Goal: Task Accomplishment & Management: Complete application form

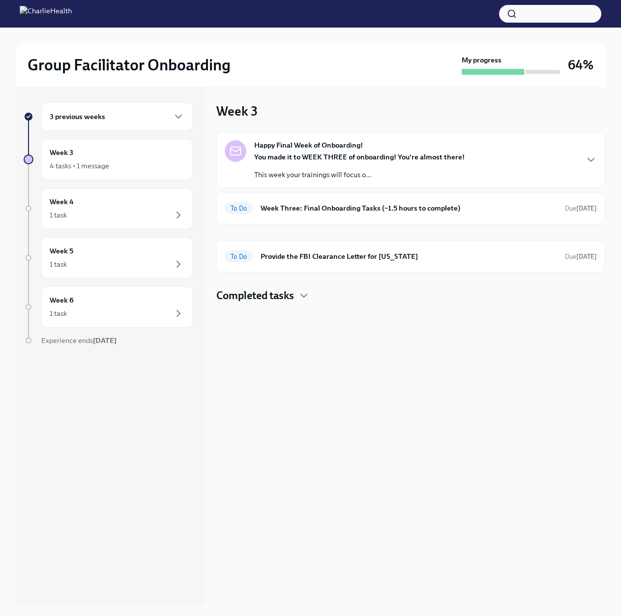
click at [127, 120] on div "3 previous weeks" at bounding box center [117, 117] width 135 height 12
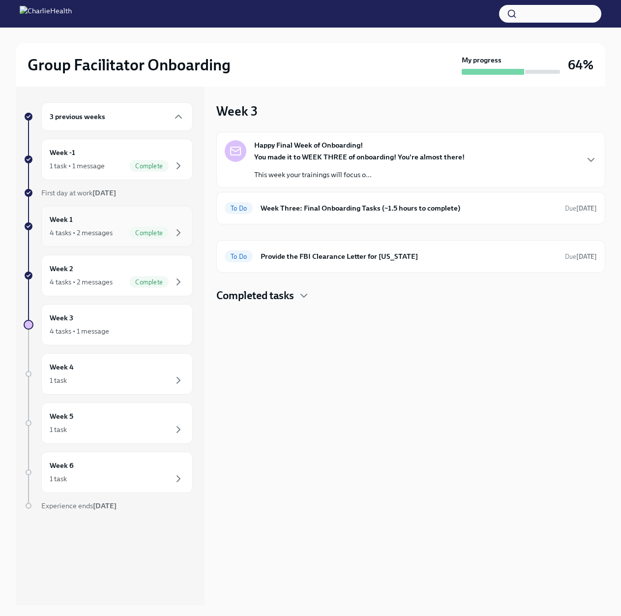
click at [102, 237] on div "4 tasks • 2 messages" at bounding box center [81, 233] width 63 height 10
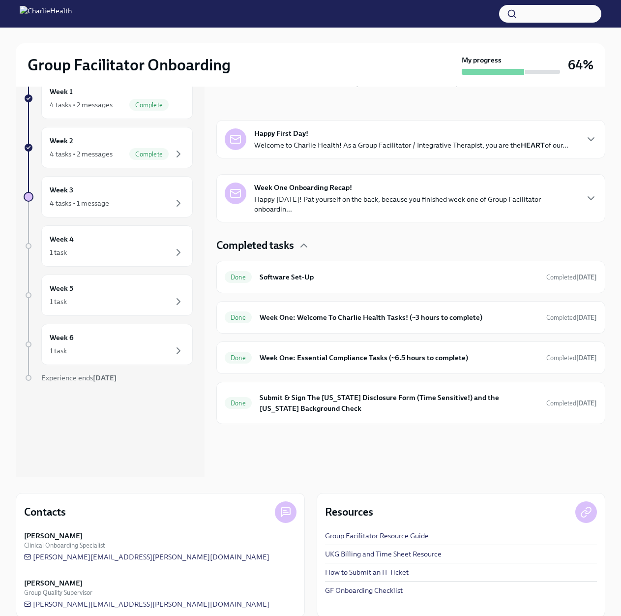
scroll to position [141, 0]
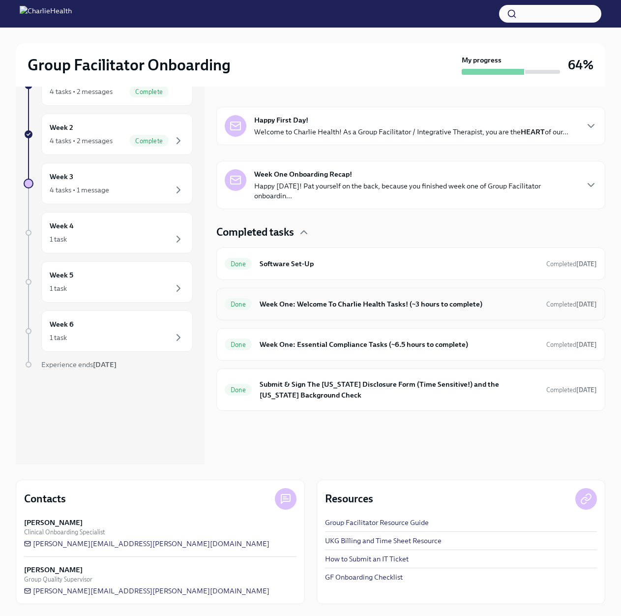
click at [407, 304] on div "Done Week One: Welcome To Charlie Health Tasks! (~3 hours to complete) Complete…" at bounding box center [410, 304] width 389 height 32
click at [413, 299] on h6 "Week One: Welcome To Charlie Health Tasks! (~3 hours to complete)" at bounding box center [399, 304] width 279 height 11
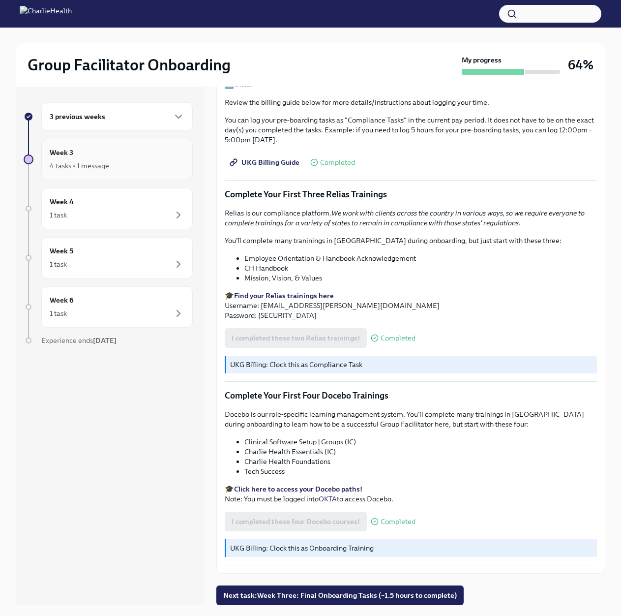
click at [126, 169] on div "4 tasks • 1 message" at bounding box center [117, 166] width 135 height 12
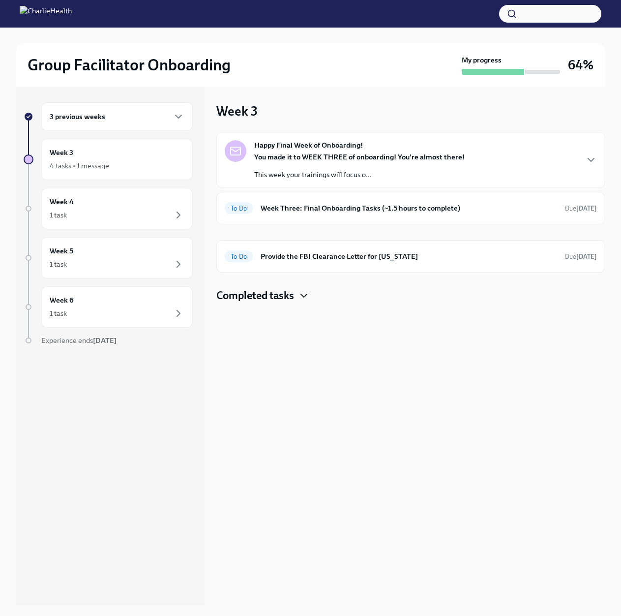
click at [301, 293] on icon "button" at bounding box center [304, 296] width 12 height 12
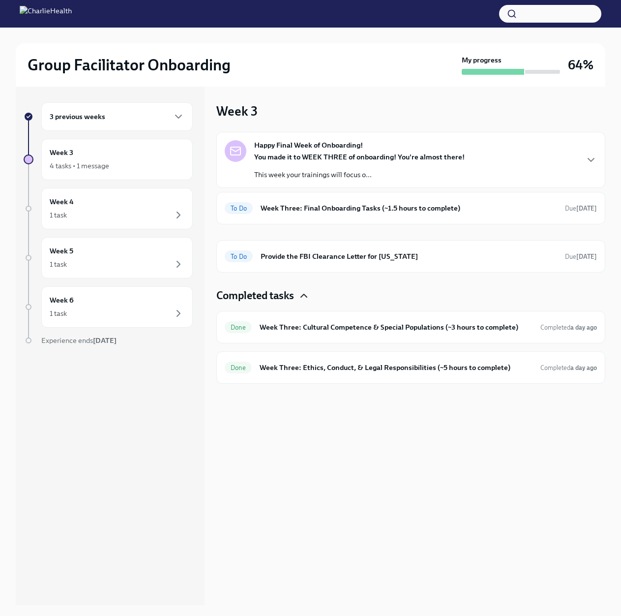
click at [113, 112] on div "3 previous weeks" at bounding box center [117, 117] width 135 height 12
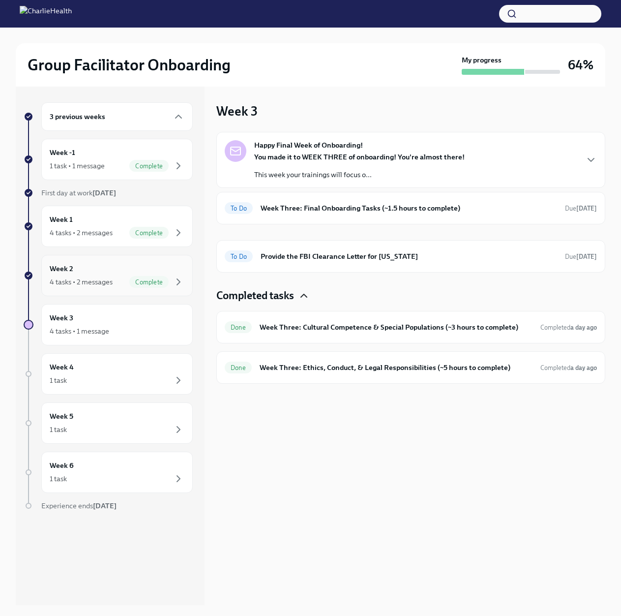
click at [81, 279] on div "4 tasks • 2 messages" at bounding box center [81, 282] width 63 height 10
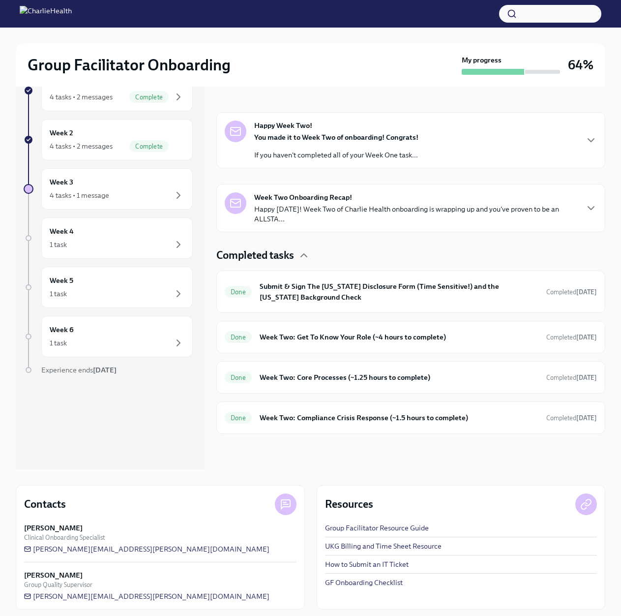
scroll to position [141, 0]
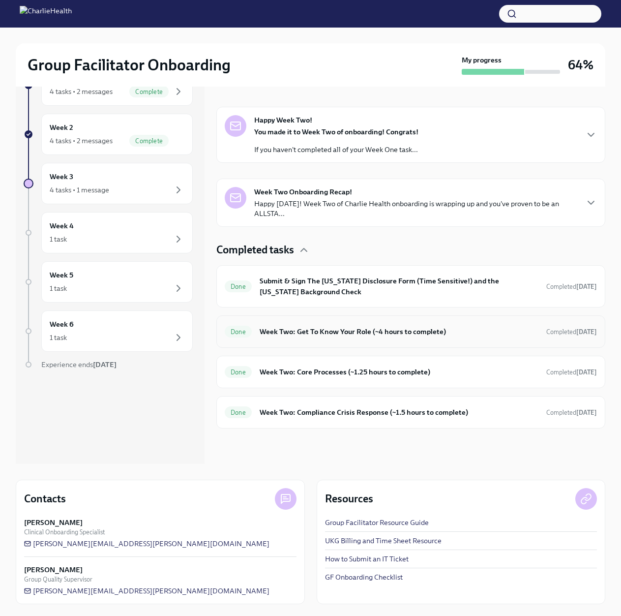
click at [416, 334] on h6 "Week Two: Get To Know Your Role (~4 hours to complete)" at bounding box center [399, 331] width 279 height 11
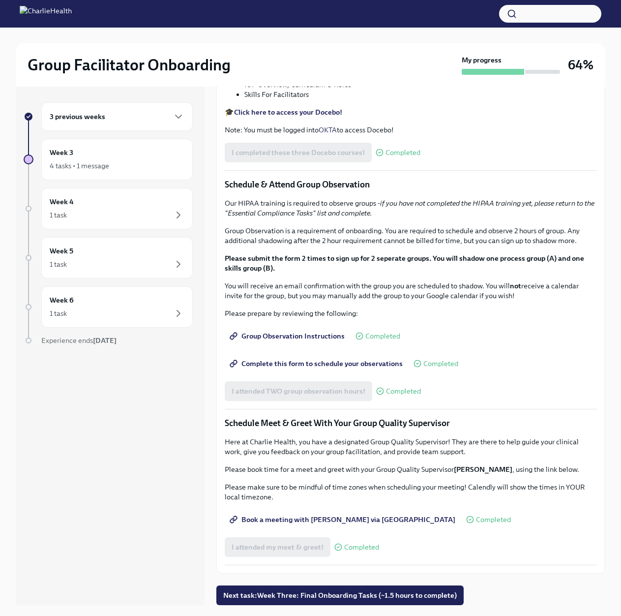
click at [119, 114] on div "3 previous weeks" at bounding box center [117, 117] width 135 height 12
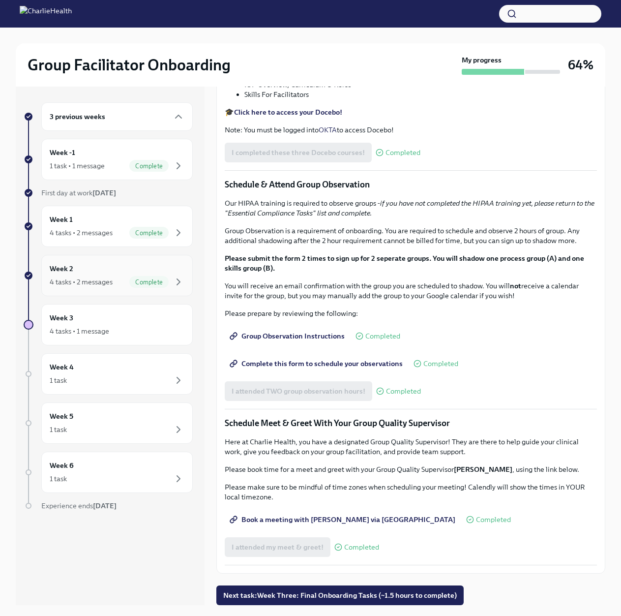
click at [82, 279] on div "4 tasks • 2 messages" at bounding box center [81, 282] width 63 height 10
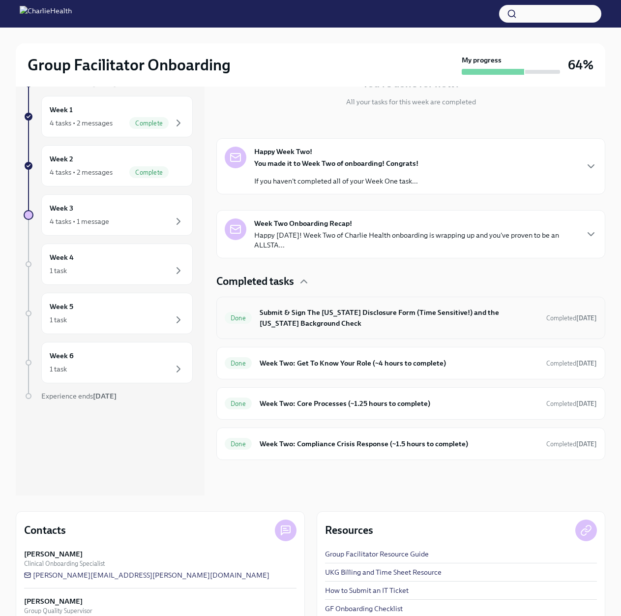
scroll to position [141, 0]
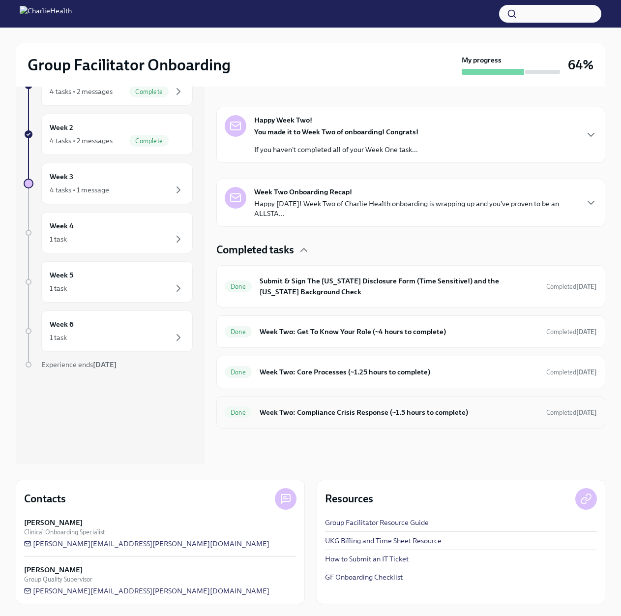
click at [360, 412] on h6 "Week Two: Compliance Crisis Response (~1.5 hours to complete)" at bounding box center [399, 412] width 279 height 11
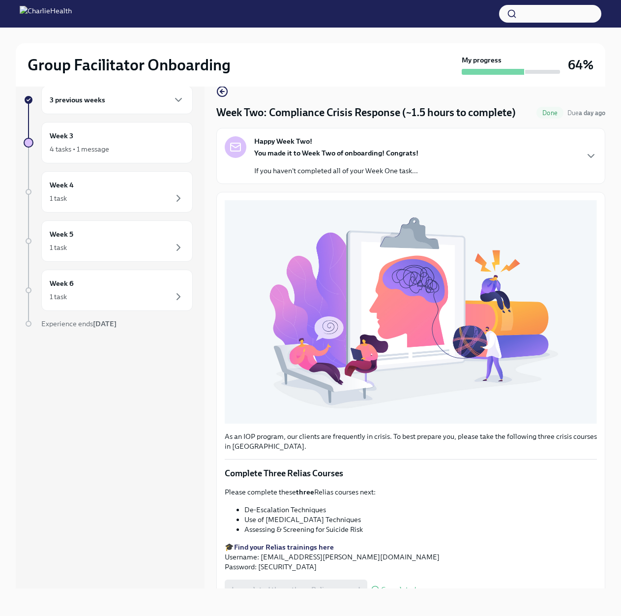
click at [99, 164] on div "3 previous weeks Week 3 4 tasks • 1 message Week 4 1 task Week 5 1 task Week 6 …" at bounding box center [108, 227] width 169 height 282
click at [102, 145] on div "4 tasks • 1 message" at bounding box center [80, 149] width 60 height 10
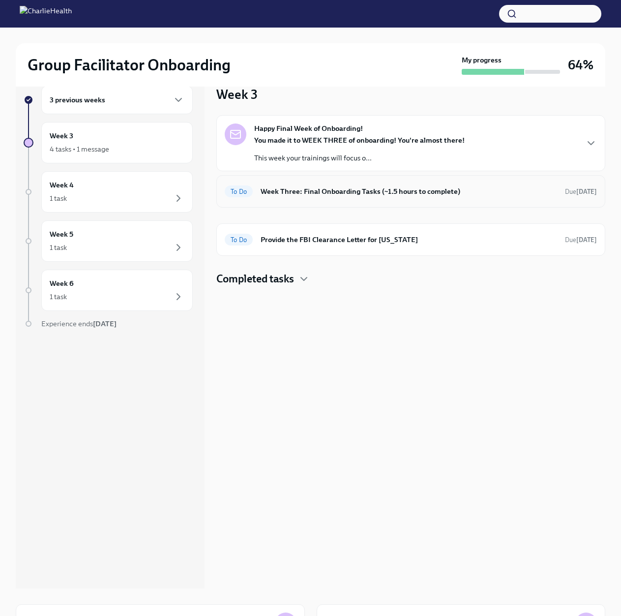
click at [365, 198] on div "To Do Week Three: Final Onboarding Tasks (~1.5 hours to complete) Due in 3 days" at bounding box center [411, 191] width 372 height 16
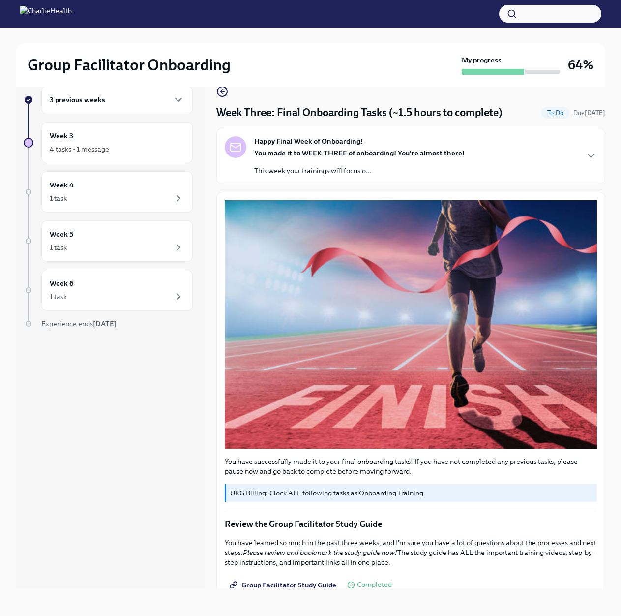
click at [373, 171] on p "This week your trainings will focus o..." at bounding box center [359, 171] width 211 height 10
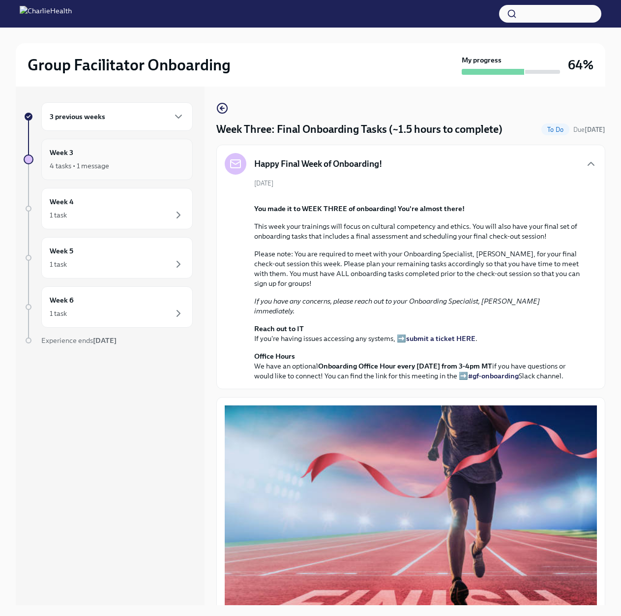
click at [94, 157] on div "Week 3 4 tasks • 1 message" at bounding box center [117, 159] width 135 height 25
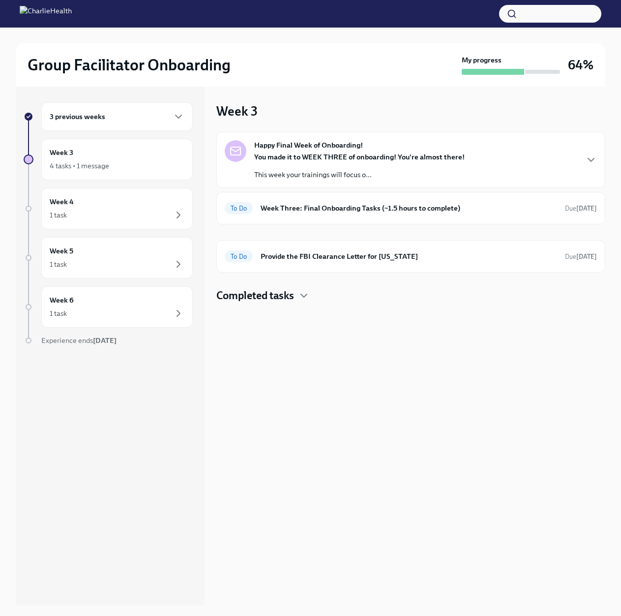
click at [285, 291] on h4 "Completed tasks" at bounding box center [255, 295] width 78 height 15
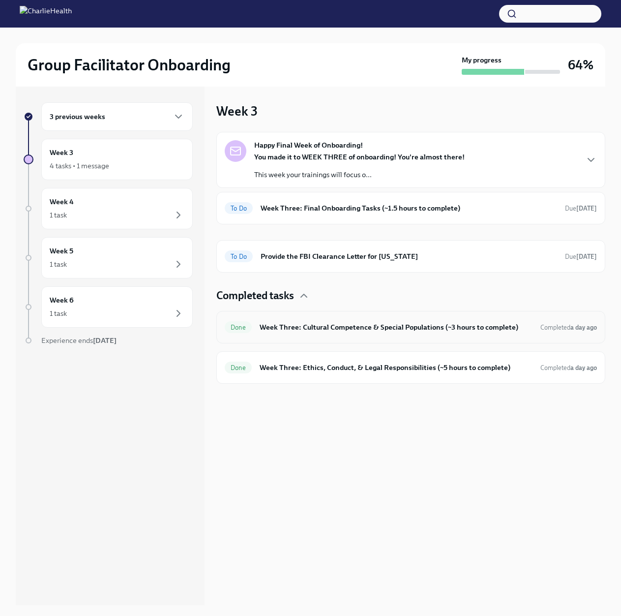
click at [389, 338] on div "Done Week Three: Cultural Competence & Special Populations (~3 hours to complet…" at bounding box center [410, 327] width 389 height 32
click at [391, 330] on h6 "Week Three: Cultural Competence & Special Populations (~3 hours to complete)" at bounding box center [396, 327] width 273 height 11
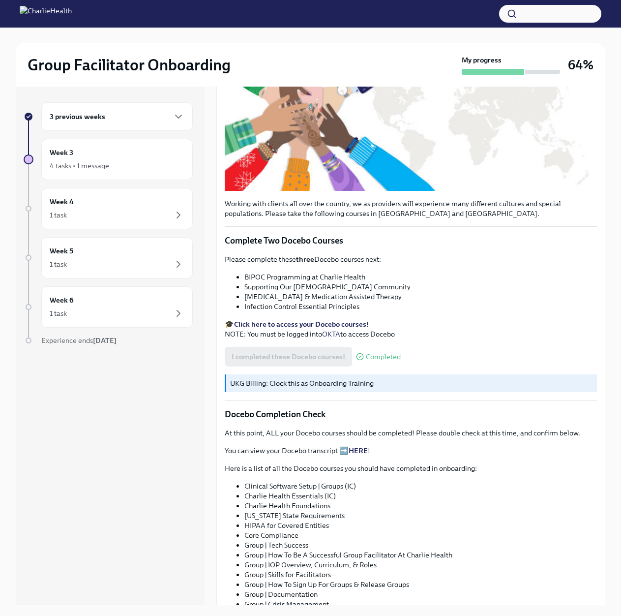
scroll to position [197, 0]
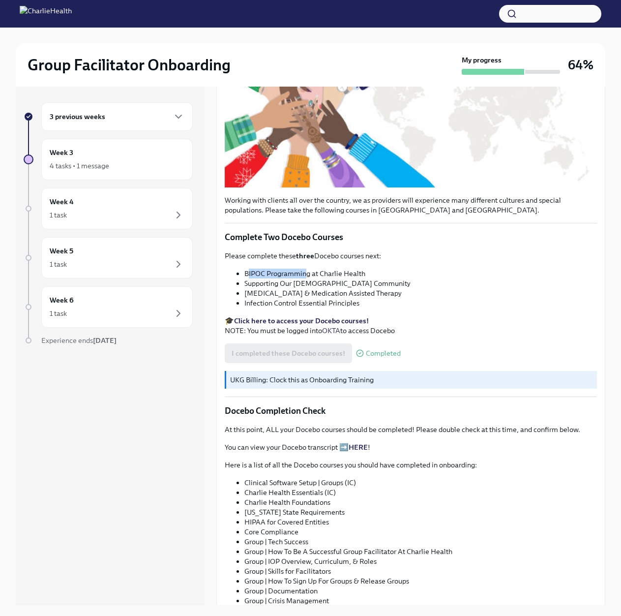
drag, startPoint x: 248, startPoint y: 272, endPoint x: 306, endPoint y: 272, distance: 58.5
click at [306, 272] on li "BIPOC Programming at Charlie Health" at bounding box center [420, 274] width 353 height 10
click at [367, 272] on li "BIPOC Programming at Charlie Health" at bounding box center [420, 274] width 353 height 10
drag, startPoint x: 371, startPoint y: 272, endPoint x: 346, endPoint y: 270, distance: 25.7
click at [346, 270] on li "BIPOC Programming at Charlie Health" at bounding box center [420, 274] width 353 height 10
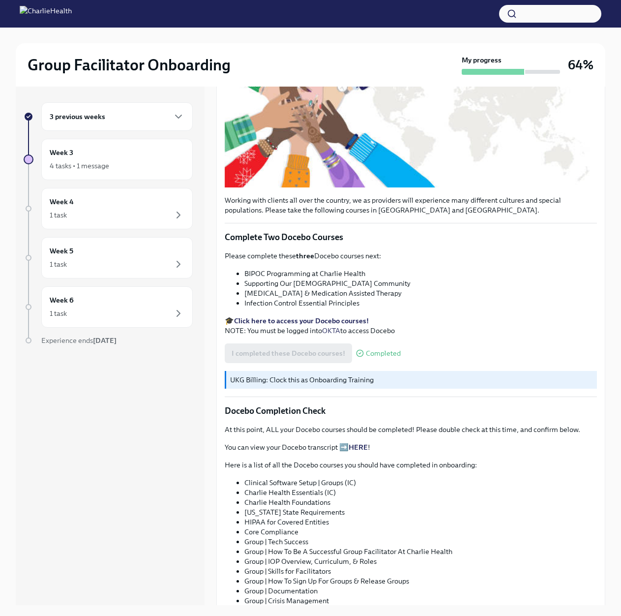
click at [276, 270] on li "BIPOC Programming at Charlie Health" at bounding box center [420, 274] width 353 height 10
drag, startPoint x: 244, startPoint y: 269, endPoint x: 311, endPoint y: 273, distance: 66.5
click at [311, 273] on li "BIPOC Programming at Charlie Health" at bounding box center [420, 274] width 353 height 10
copy li "BIPOC Programming"
click at [250, 282] on li "Supporting Our LGBTQIA+ Community" at bounding box center [420, 283] width 353 height 10
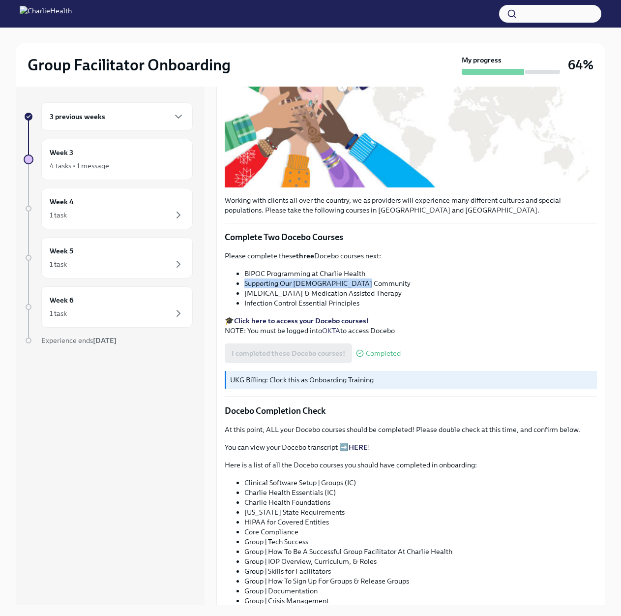
drag, startPoint x: 243, startPoint y: 280, endPoint x: 365, endPoint y: 282, distance: 122.5
click at [365, 282] on ul "BIPOC Programming at Charlie Health Supporting Our LGBTQIA+ Community Substance…" at bounding box center [411, 288] width 372 height 39
copy li "Supporting Our LGBTQIA+ Community"
click at [274, 289] on li "Substance Use Disorder & Medication Assisted Therapy" at bounding box center [420, 293] width 353 height 10
drag, startPoint x: 242, startPoint y: 291, endPoint x: 420, endPoint y: 292, distance: 178.1
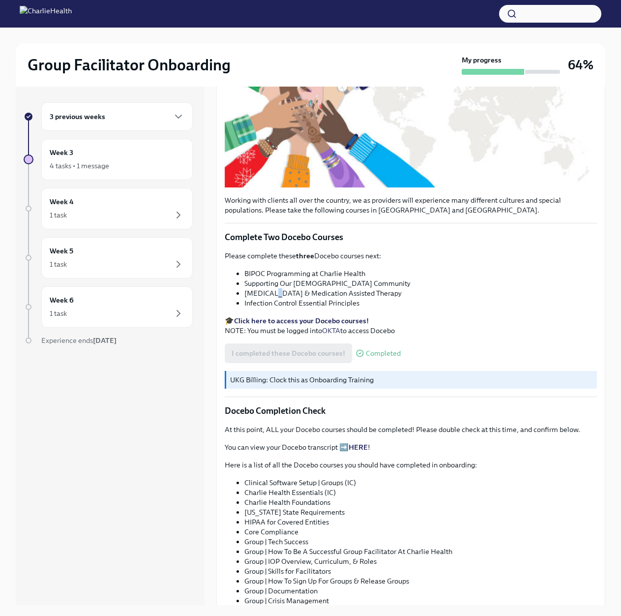
click at [420, 292] on ul "BIPOC Programming at Charlie Health Supporting Our LGBTQIA+ Community Substance…" at bounding box center [411, 288] width 372 height 39
copy li "Substance Use Disorder & Medication Assisted Therapy"
click at [305, 298] on li "Infection Control Essential Principles" at bounding box center [420, 303] width 353 height 10
drag, startPoint x: 243, startPoint y: 300, endPoint x: 365, endPoint y: 302, distance: 122.0
click at [365, 302] on ul "BIPOC Programming at Charlie Health Supporting Our LGBTQIA+ Community Substance…" at bounding box center [411, 288] width 372 height 39
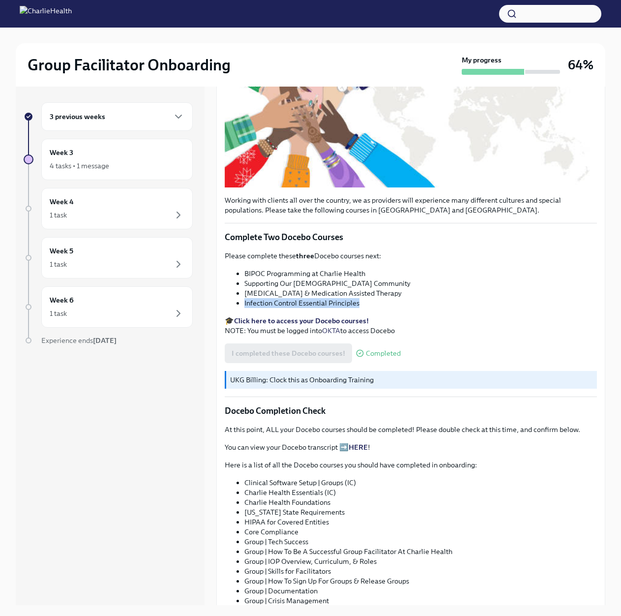
copy li "Infection Control Essential Principles"
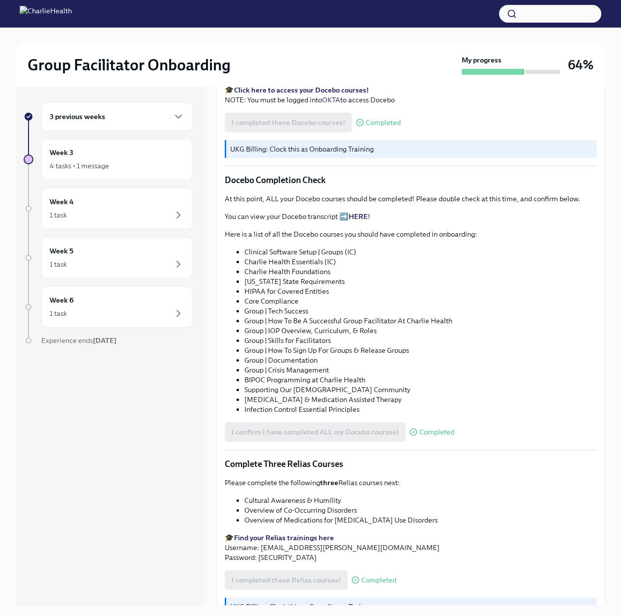
scroll to position [443, 0]
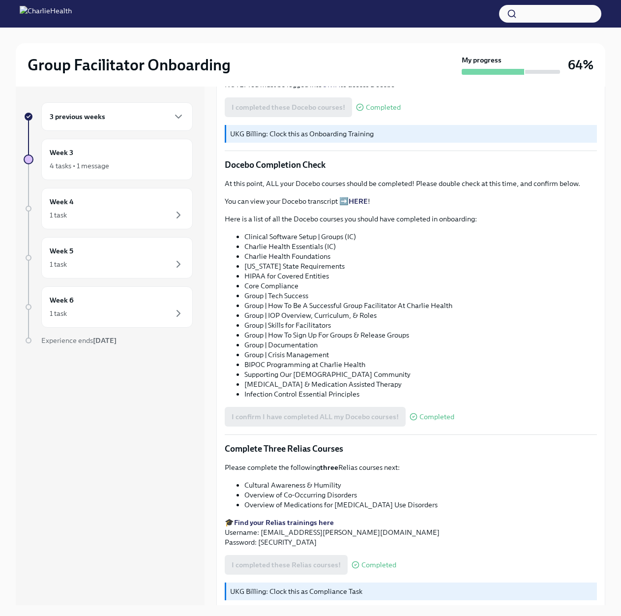
click at [389, 333] on li "Group | How To Sign Up For Groups & Release Groups" at bounding box center [420, 335] width 353 height 10
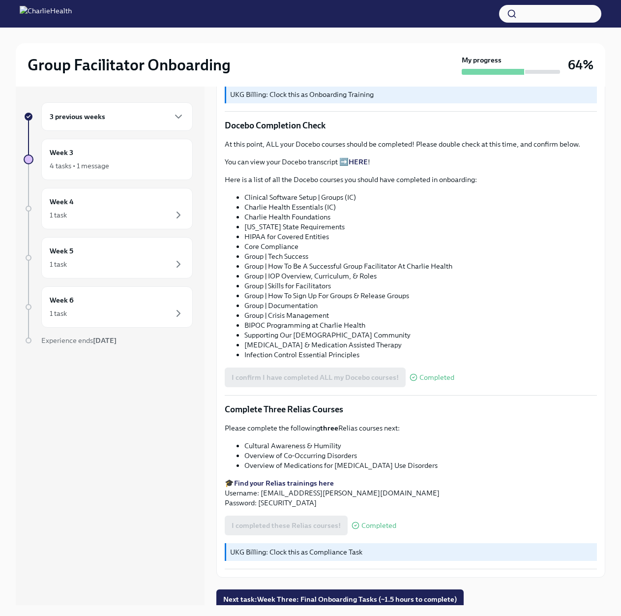
scroll to position [483, 0]
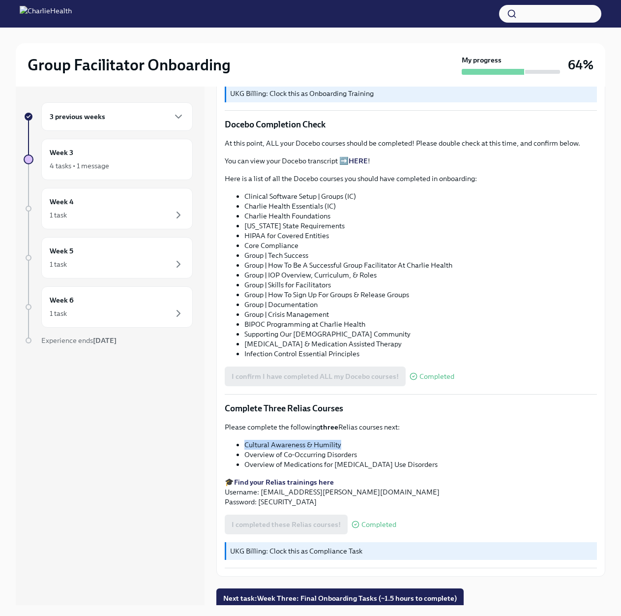
drag, startPoint x: 245, startPoint y: 440, endPoint x: 353, endPoint y: 444, distance: 107.8
click at [353, 444] on li "Cultural Awareness & Humility" at bounding box center [420, 445] width 353 height 10
copy li "Cultural Awareness & Humility"
click at [326, 454] on li "Overview of Co-Occurring Disorders" at bounding box center [420, 455] width 353 height 10
drag, startPoint x: 360, startPoint y: 453, endPoint x: 246, endPoint y: 454, distance: 113.6
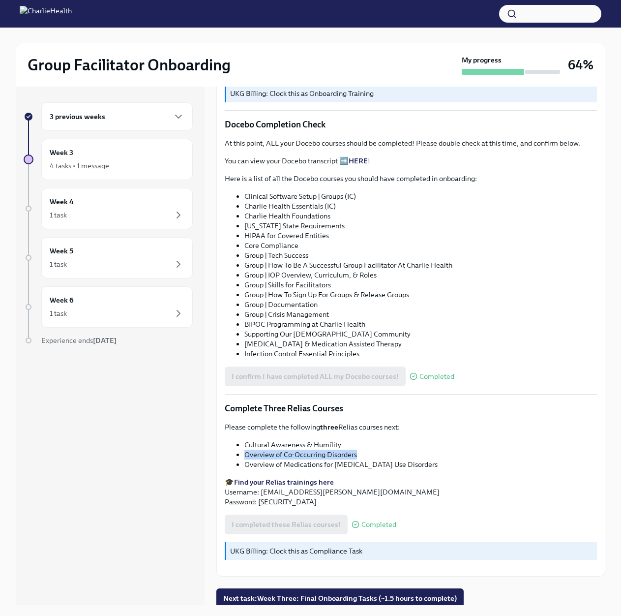
click at [246, 454] on li "Overview of Co-Occurring Disorders" at bounding box center [420, 455] width 353 height 10
copy li "Overview of Co-Occurring Disorders"
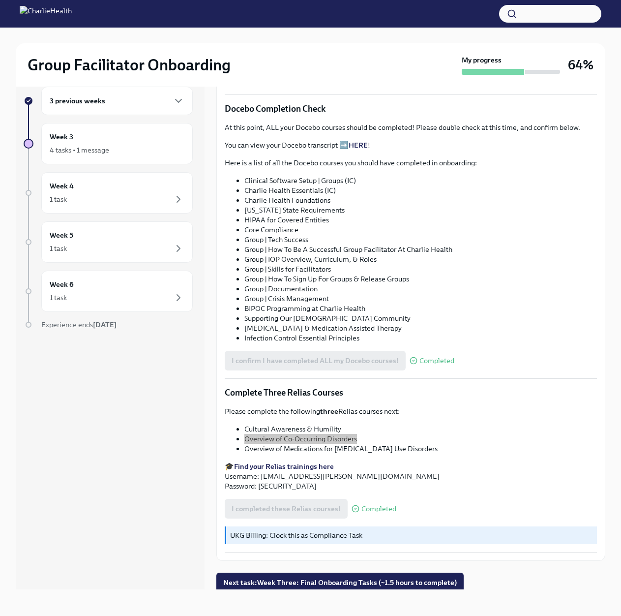
scroll to position [17, 0]
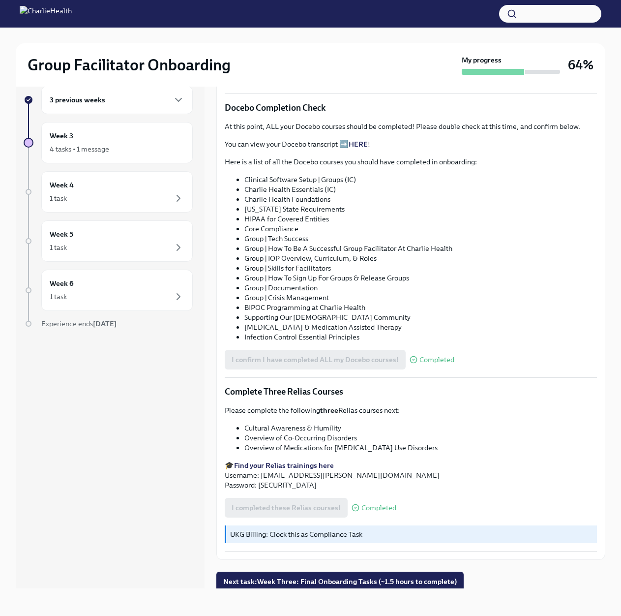
click at [366, 447] on li "Overview of Medications for Opioid Use Disorders" at bounding box center [420, 448] width 353 height 10
drag, startPoint x: 409, startPoint y: 446, endPoint x: 243, endPoint y: 443, distance: 165.8
click at [243, 443] on ul "Cultural Awareness & Humility Overview of Co-Occurring Disorders Overview of Me…" at bounding box center [411, 438] width 372 height 30
copy li "Overview of Medications for Opioid Use Disorders"
click at [469, 438] on li "Overview of Co-Occurring Disorders" at bounding box center [420, 438] width 353 height 10
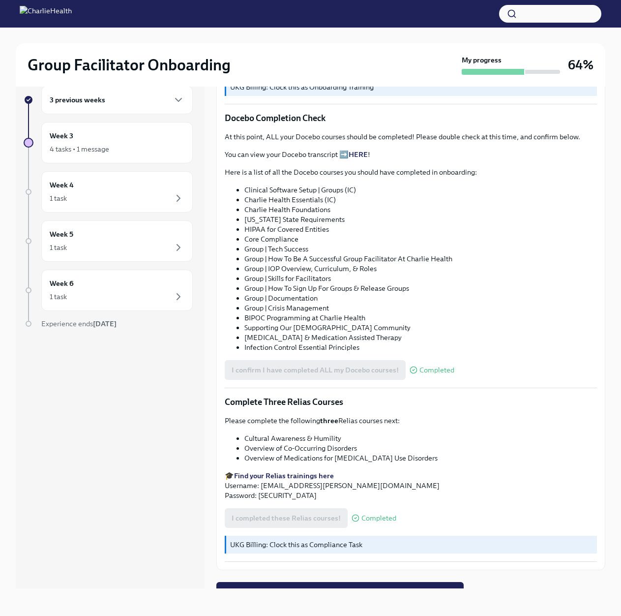
scroll to position [483, 0]
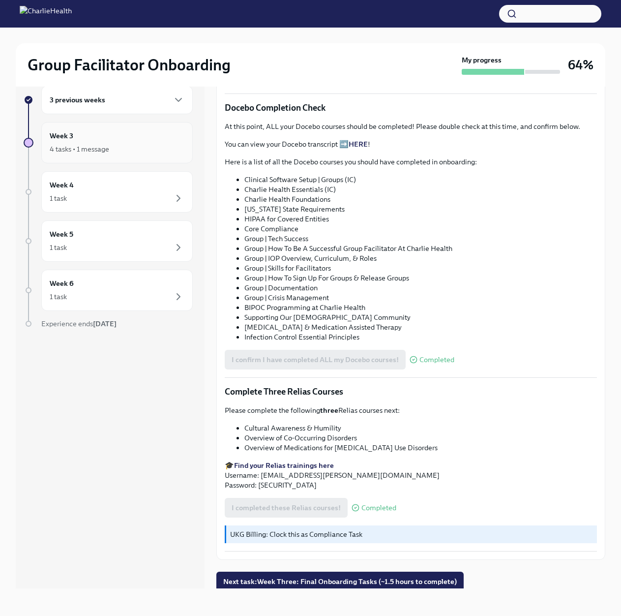
click at [135, 136] on div "Week 3 4 tasks • 1 message" at bounding box center [117, 142] width 135 height 25
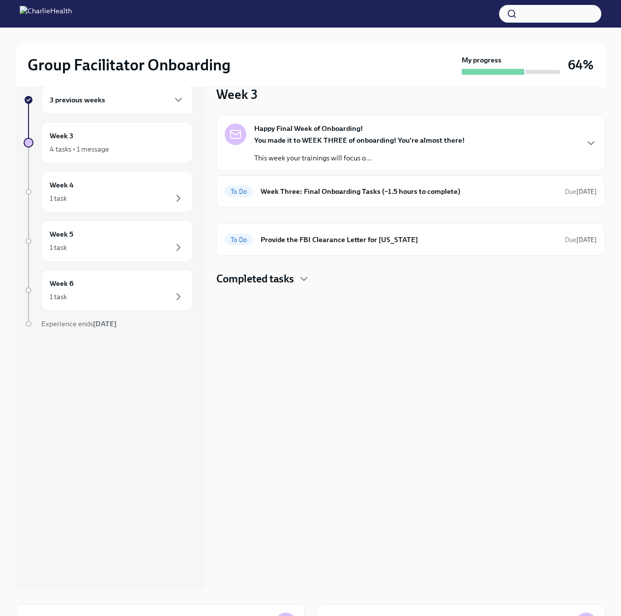
click at [242, 294] on div "Week 3 Happy Final Week of Onboarding! You made it to WEEK THREE of onboarding!…" at bounding box center [410, 329] width 389 height 518
click at [247, 281] on h4 "Completed tasks" at bounding box center [255, 279] width 78 height 15
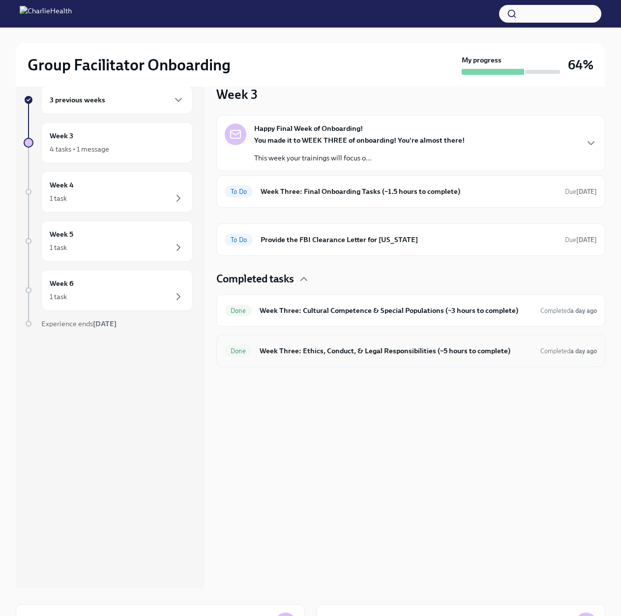
click at [489, 358] on div "Done Week Three: Ethics, Conduct, & Legal Responsibilities (~5 hours to complet…" at bounding box center [410, 350] width 389 height 32
click at [343, 352] on h6 "Week Three: Ethics, Conduct, & Legal Responsibilities (~5 hours to complete)" at bounding box center [396, 350] width 273 height 11
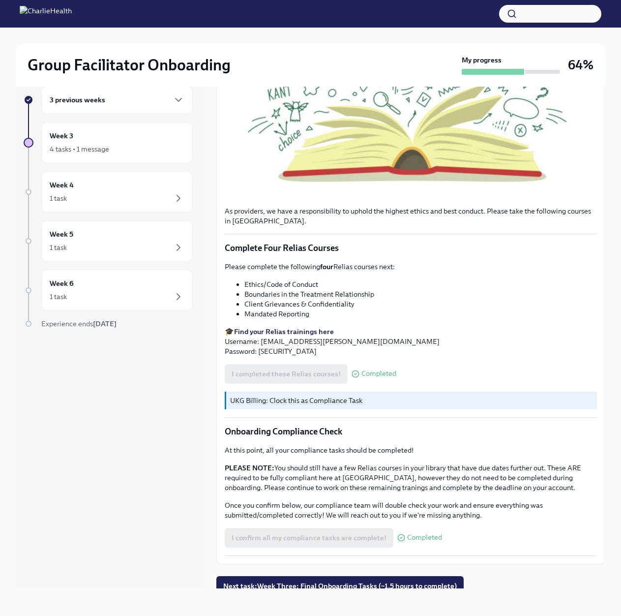
scroll to position [282, 0]
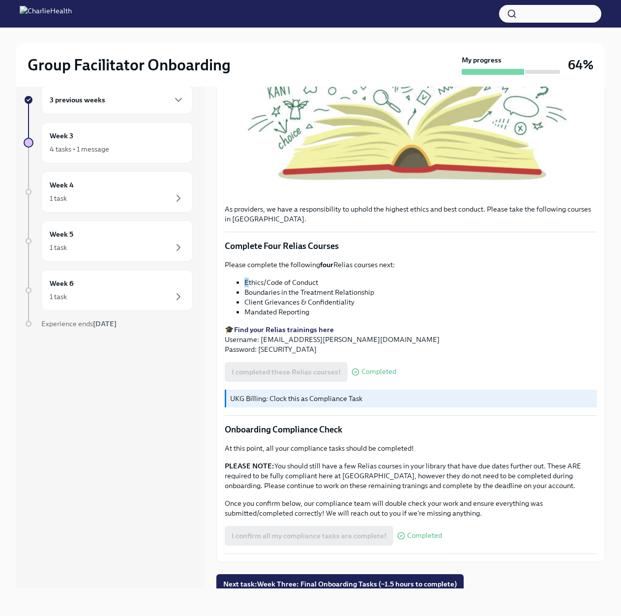
click at [246, 279] on li "Ethics/Code of Conduct" at bounding box center [420, 282] width 353 height 10
click at [317, 277] on li "Ethics/Code of Conduct" at bounding box center [420, 282] width 353 height 10
drag, startPoint x: 245, startPoint y: 276, endPoint x: 265, endPoint y: 279, distance: 19.9
click at [265, 279] on li "Ethics/Code of Conduct" at bounding box center [420, 282] width 353 height 10
copy li "Ethics"
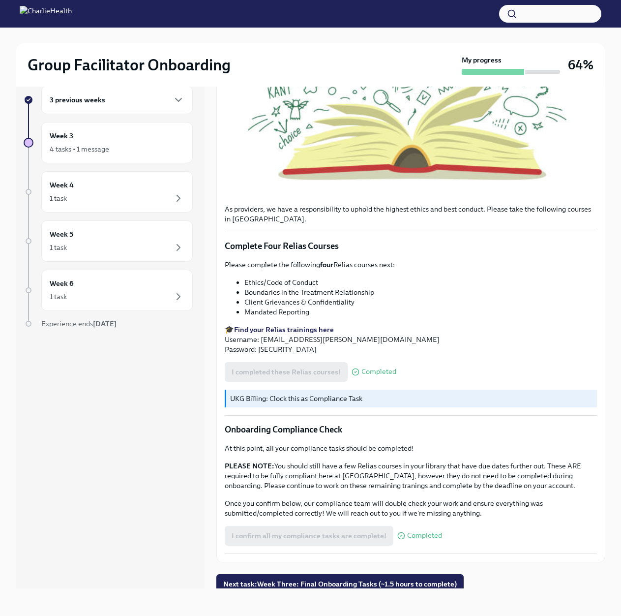
click at [351, 315] on div "Please complete the following four Relias courses next: Ethics/Code of Conduct …" at bounding box center [411, 307] width 372 height 94
drag, startPoint x: 243, startPoint y: 288, endPoint x: 381, endPoint y: 290, distance: 138.2
click at [381, 290] on ul "Ethics/Code of Conduct Boundaries in the Treatment Relationship Client Grievanc…" at bounding box center [411, 296] width 372 height 39
copy li "Boundaries in the Treatment Relationship"
click at [412, 325] on p "🎓 Find your Relias trainings here Username: aspen.perkins@charliehealth.com Pas…" at bounding box center [411, 340] width 372 height 30
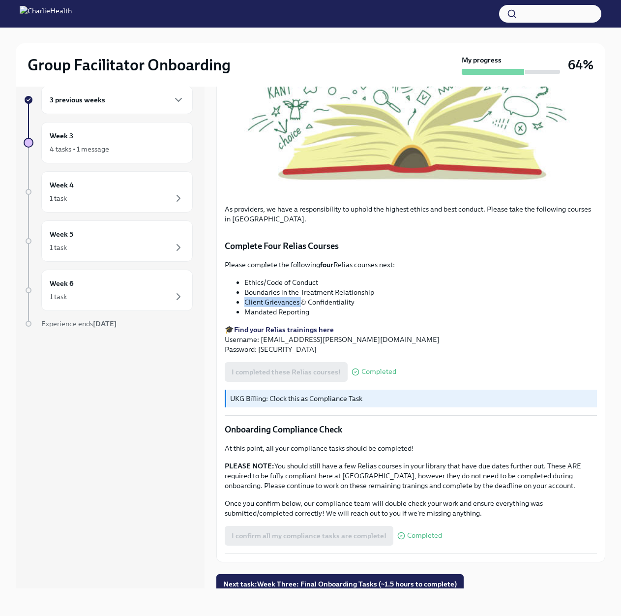
drag, startPoint x: 246, startPoint y: 297, endPoint x: 300, endPoint y: 300, distance: 54.2
click at [300, 300] on li "Client Grievances & Confidentiality" at bounding box center [420, 302] width 353 height 10
copy li "Client Grievances"
click at [283, 307] on li "Mandated Reporting" at bounding box center [420, 312] width 353 height 10
drag, startPoint x: 317, startPoint y: 308, endPoint x: 236, endPoint y: 308, distance: 81.7
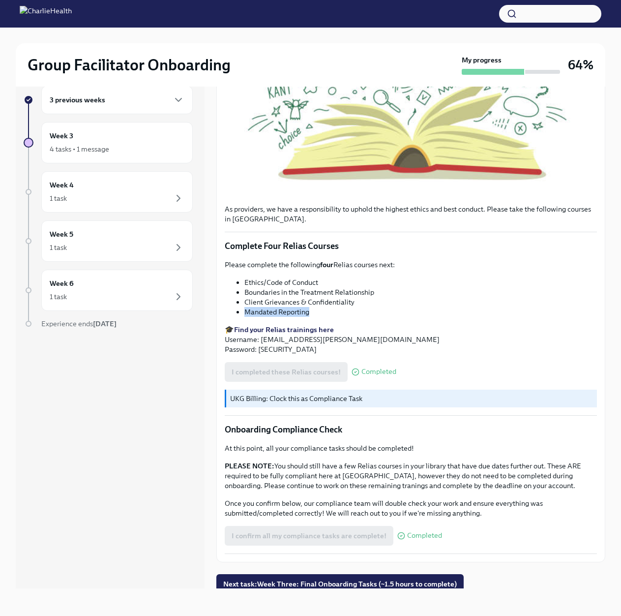
click at [236, 308] on ul "Ethics/Code of Conduct Boundaries in the Treatment Relationship Client Grievanc…" at bounding box center [411, 296] width 372 height 39
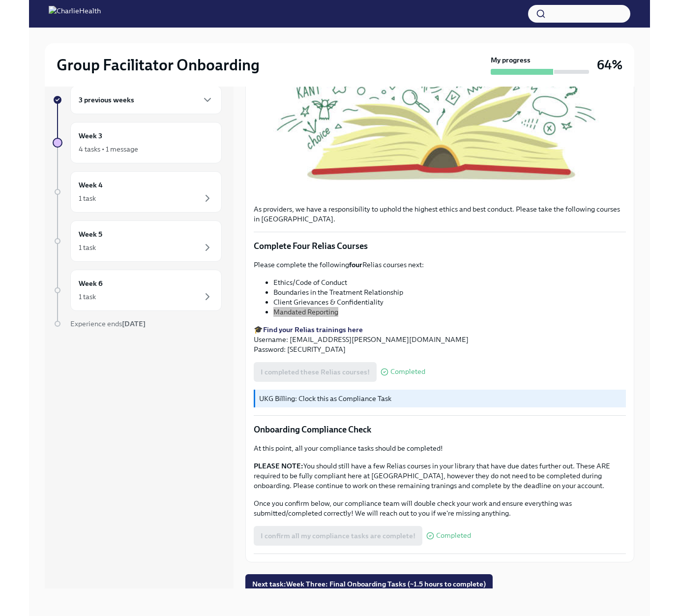
scroll to position [0, 0]
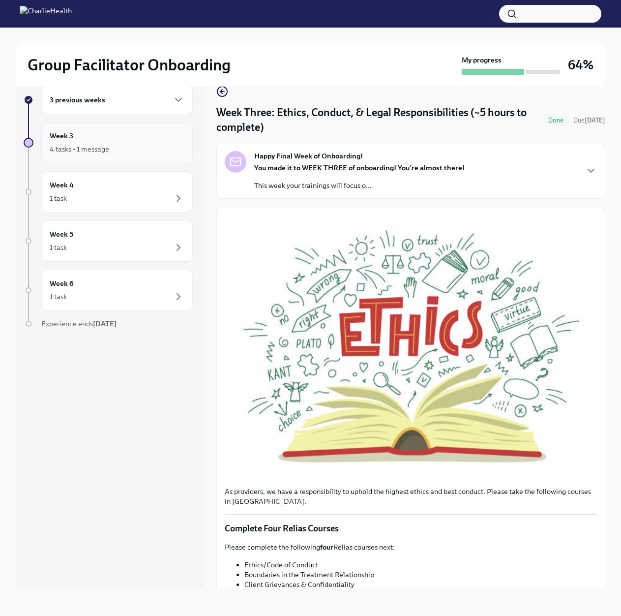
click at [111, 143] on div "4 tasks • 1 message" at bounding box center [117, 149] width 135 height 12
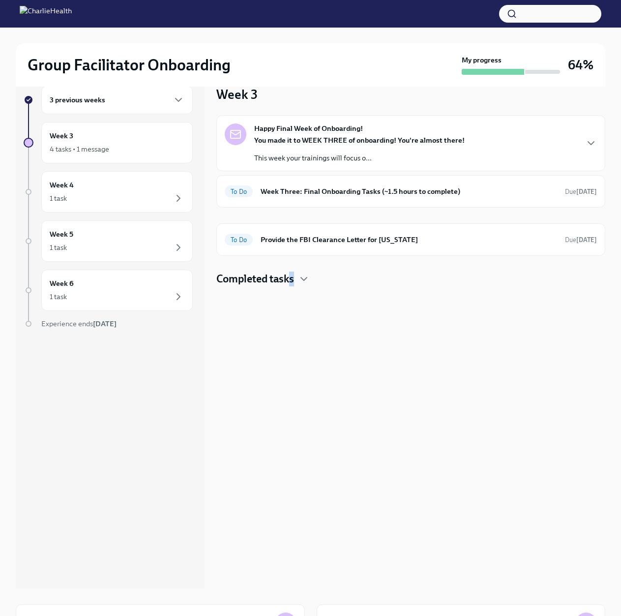
click at [293, 278] on h4 "Completed tasks" at bounding box center [255, 279] width 78 height 15
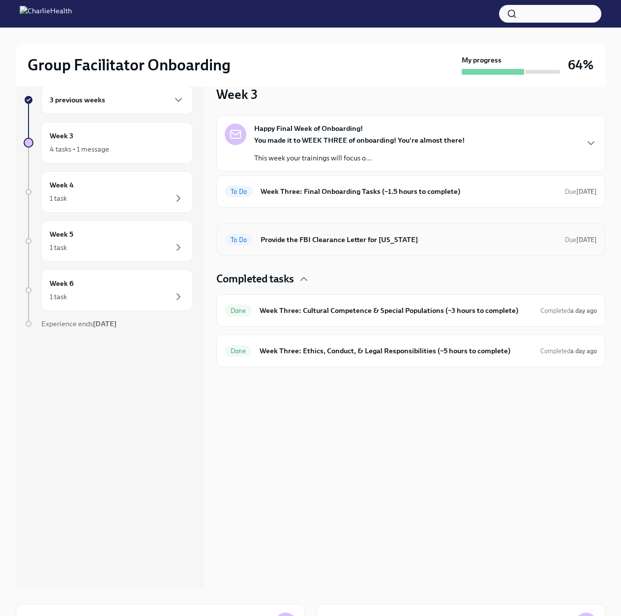
click at [346, 249] on div "To Do Provide the FBI Clearance Letter for Pennsylvania Due Oct 8th" at bounding box center [410, 239] width 389 height 32
click at [346, 240] on h6 "Provide the FBI Clearance Letter for [US_STATE]" at bounding box center [409, 239] width 297 height 11
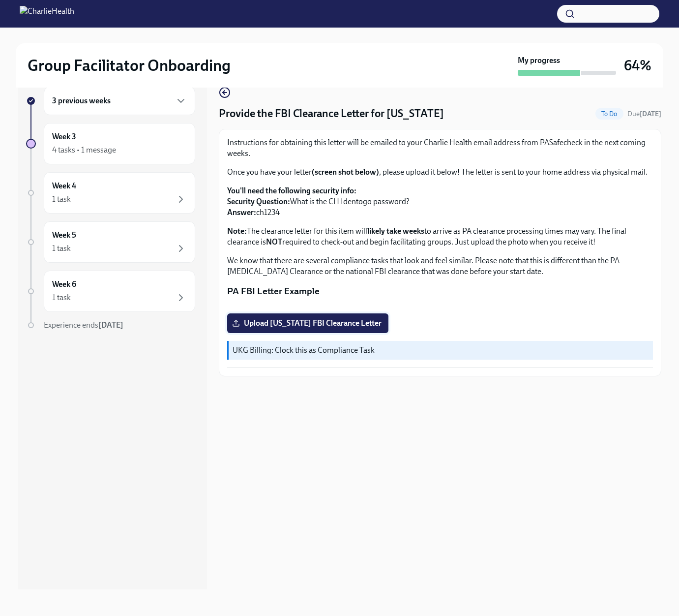
click at [303, 333] on label "Upload Pennsylvania FBI Clearance Letter" at bounding box center [307, 323] width 161 height 20
click at [0, 0] on input "Upload Pennsylvania FBI Clearance Letter" at bounding box center [0, 0] width 0 height 0
click at [292, 328] on span "Upload Pennsylvania FBI Clearance Letter" at bounding box center [308, 323] width 148 height 10
click at [0, 0] on input "Upload Pennsylvania FBI Clearance Letter" at bounding box center [0, 0] width 0 height 0
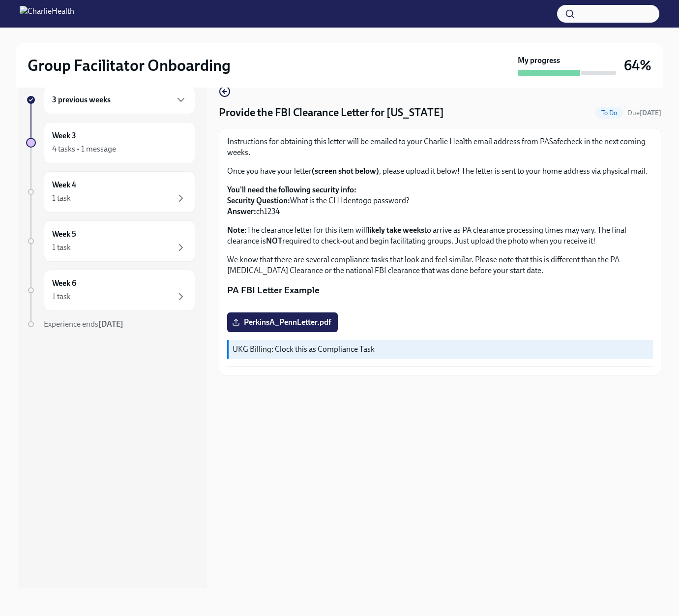
click at [547, 304] on button "Zoom image" at bounding box center [440, 304] width 426 height 0
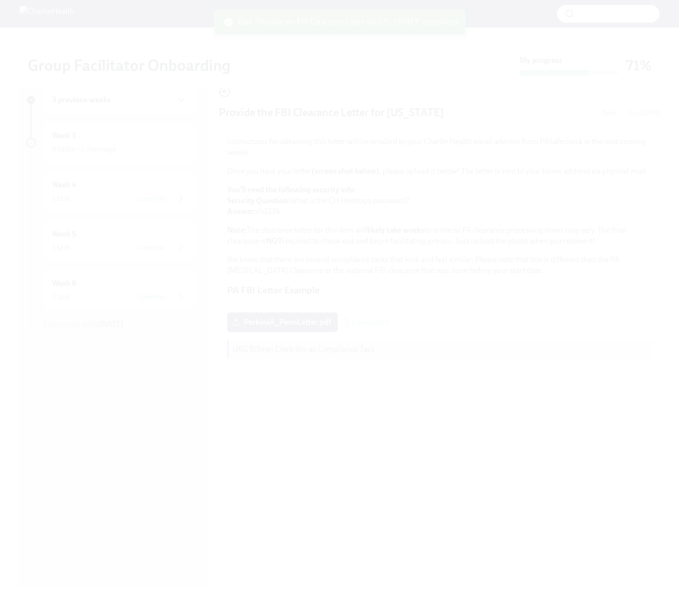
click at [538, 493] on button "Unzoom image" at bounding box center [339, 308] width 679 height 616
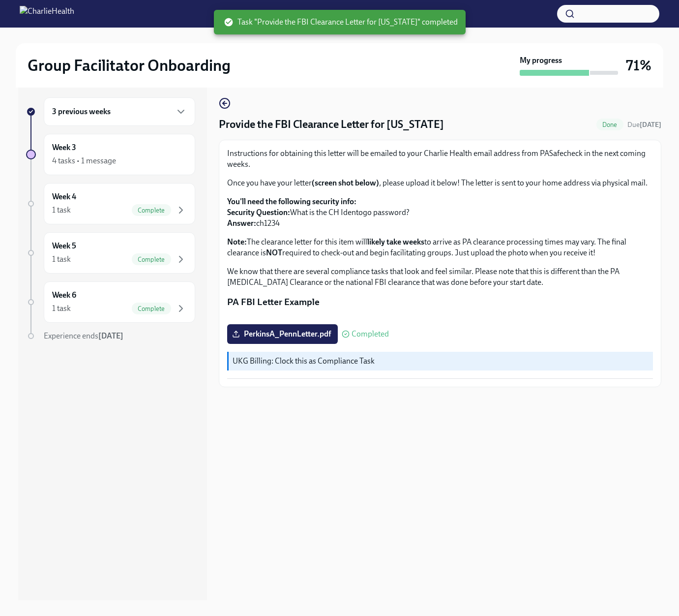
scroll to position [0, 0]
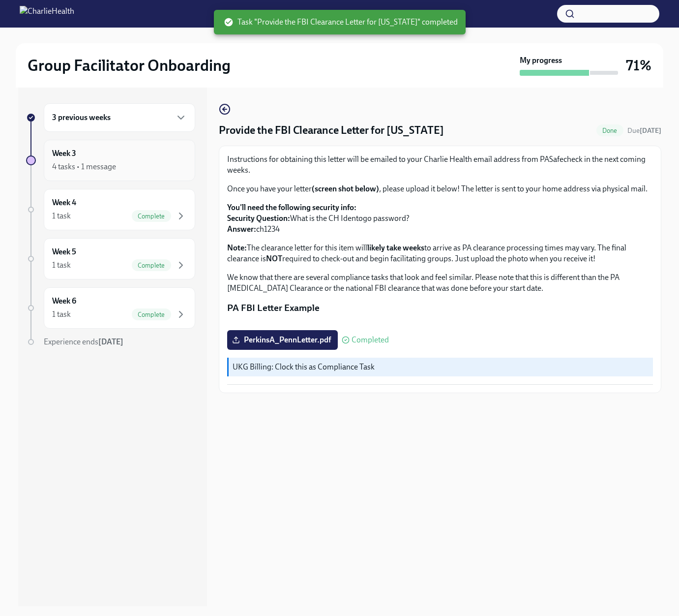
click at [73, 155] on h6 "Week 3" at bounding box center [64, 153] width 24 height 11
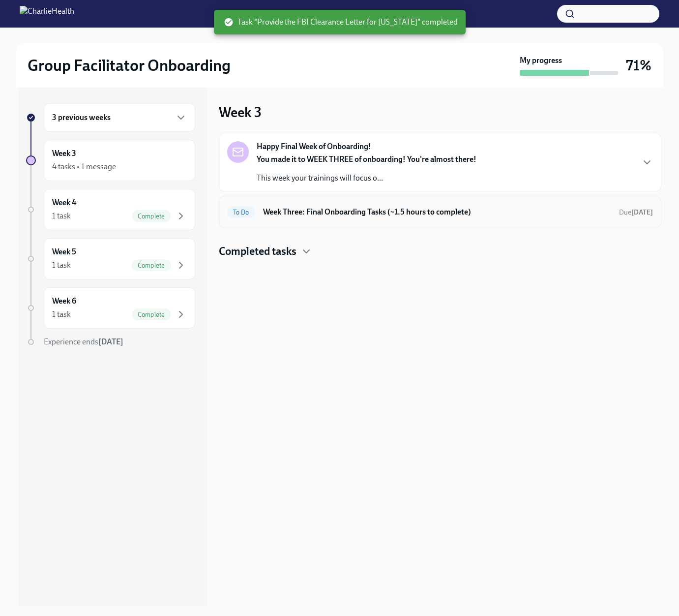
click at [368, 213] on h6 "Week Three: Final Onboarding Tasks (~1.5 hours to complete)" at bounding box center [437, 212] width 348 height 11
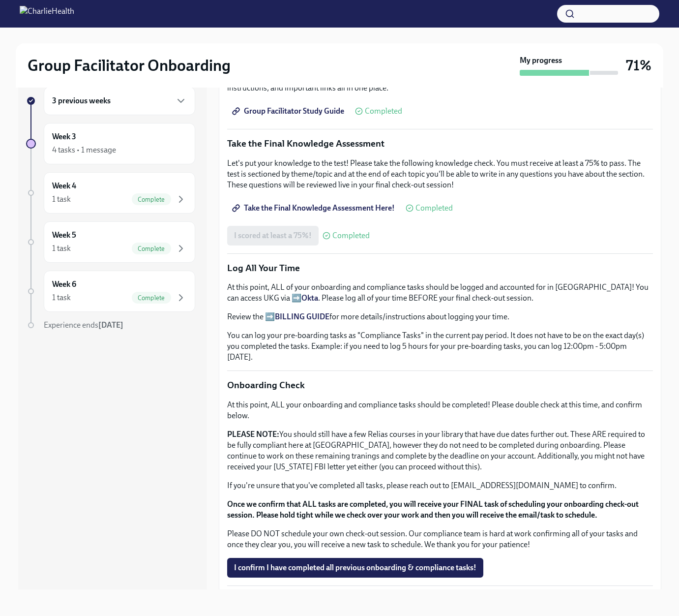
scroll to position [18, 0]
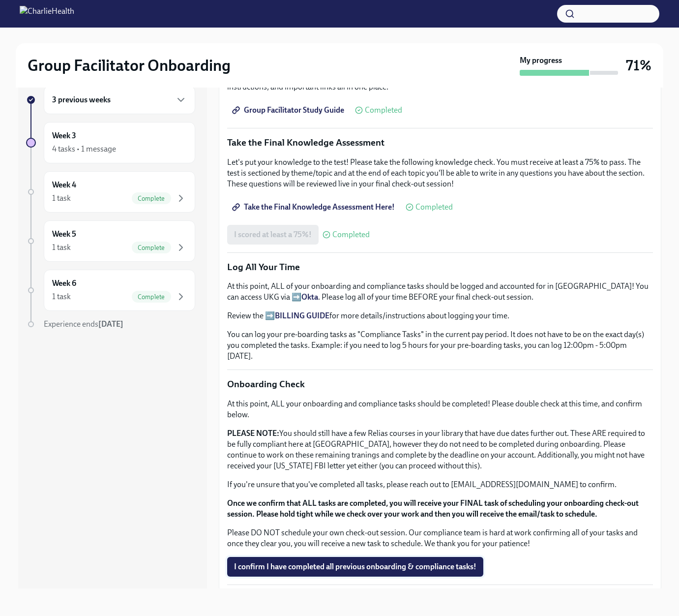
click at [379, 562] on span "I confirm I have completed all previous onboarding & compliance tasks!" at bounding box center [355, 567] width 242 height 10
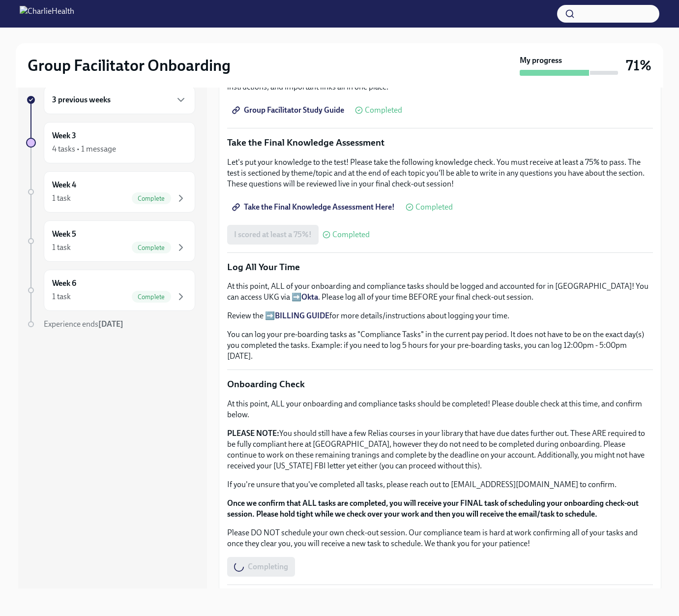
scroll to position [0, 0]
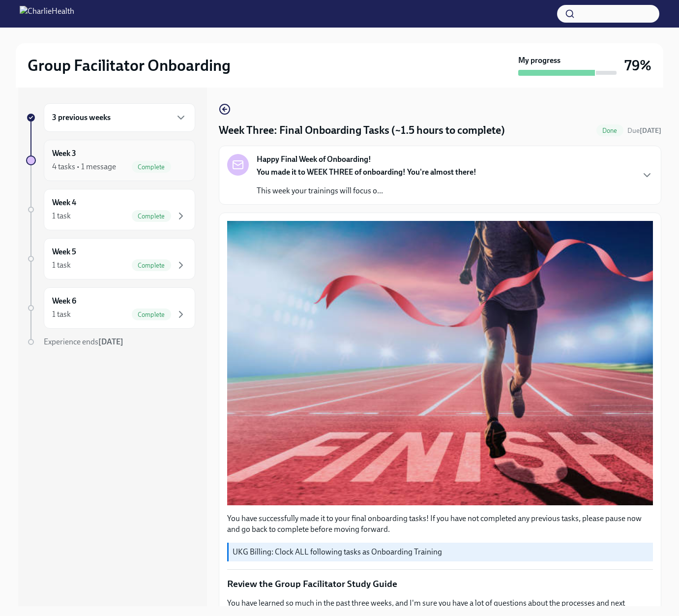
click at [161, 164] on span "Complete" at bounding box center [151, 166] width 39 height 7
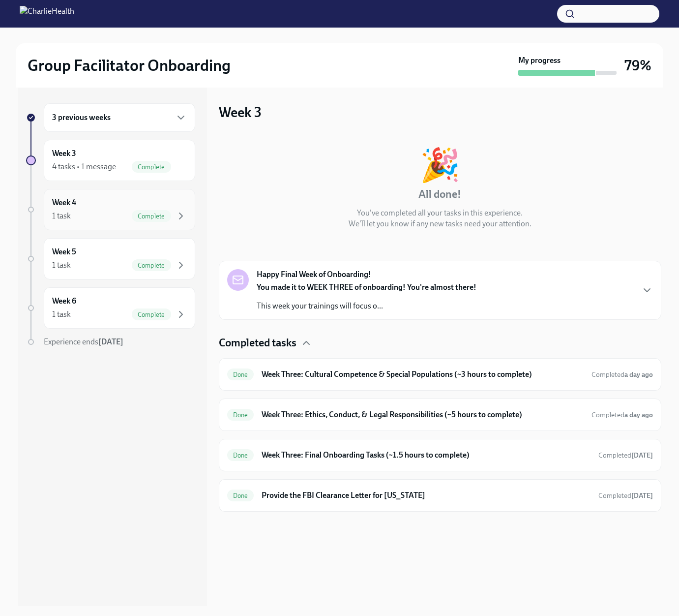
click at [115, 215] on div "1 task Complete" at bounding box center [119, 216] width 135 height 12
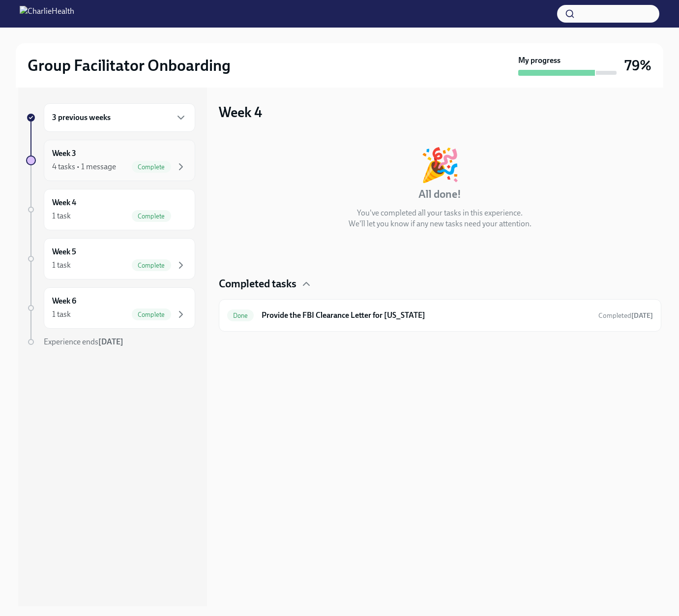
click at [95, 161] on div "4 tasks • 1 message" at bounding box center [84, 166] width 64 height 11
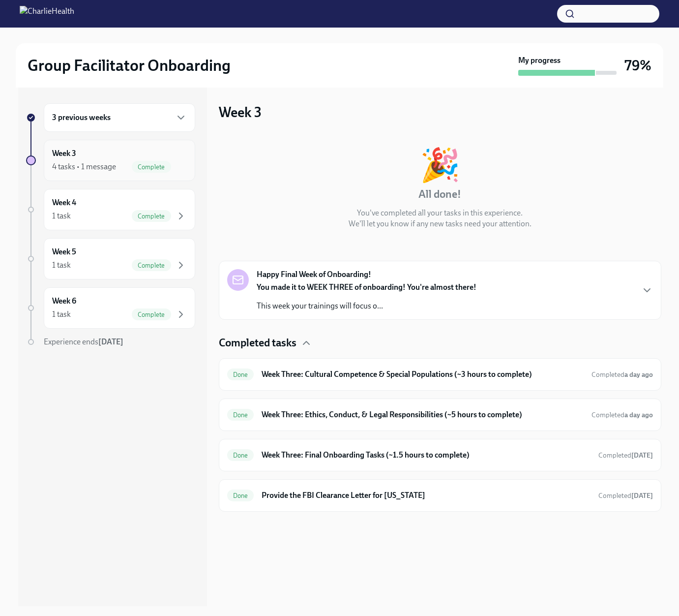
click at [85, 162] on div "4 tasks • 1 message" at bounding box center [84, 166] width 64 height 11
click at [110, 156] on div "Week 3 4 tasks • 1 message Complete" at bounding box center [119, 160] width 135 height 25
